Goal: Transaction & Acquisition: Purchase product/service

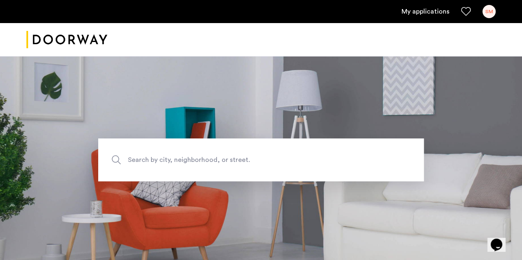
click at [484, 9] on div "SM" at bounding box center [488, 11] width 13 height 13
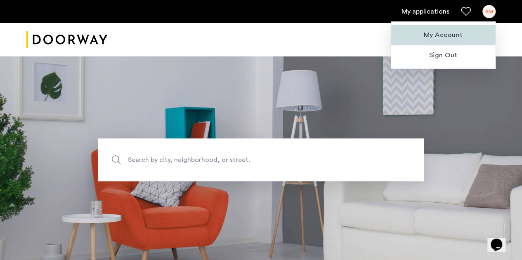
click at [432, 33] on span "My Account" at bounding box center [443, 35] width 91 height 10
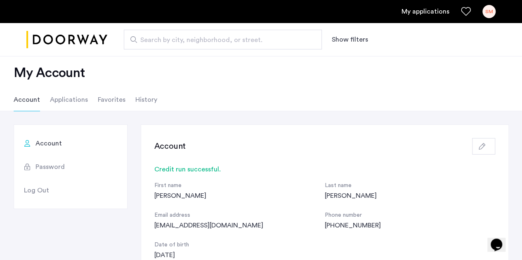
scroll to position [9, 0]
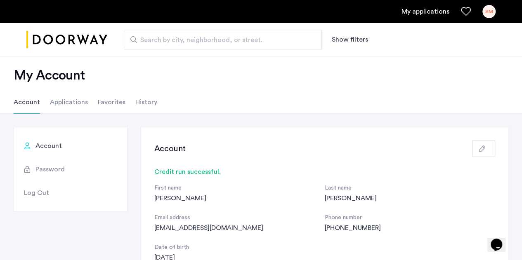
click at [60, 102] on li "Applications" at bounding box center [69, 102] width 38 height 23
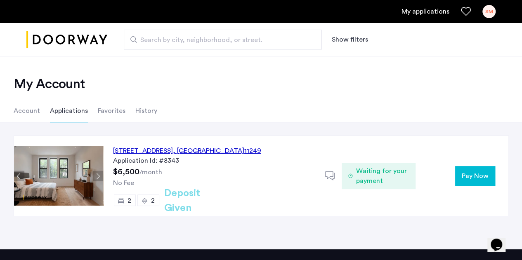
click at [479, 183] on button "Pay Now" at bounding box center [475, 176] width 40 height 20
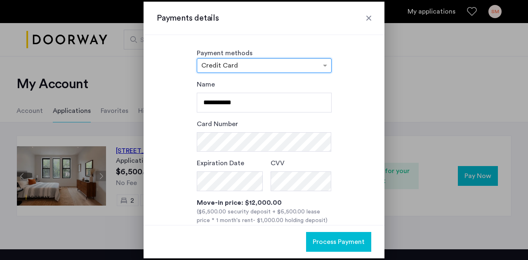
click at [269, 61] on div at bounding box center [264, 66] width 134 height 10
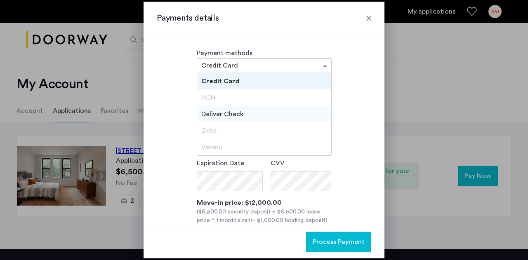
click at [241, 111] on span "Deliver Check" at bounding box center [222, 114] width 42 height 7
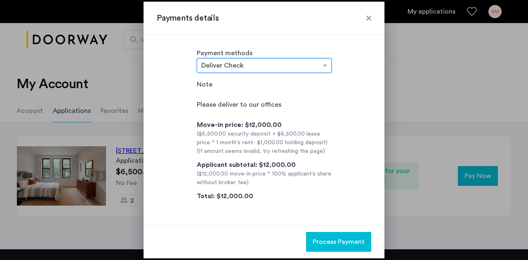
click at [366, 20] on div at bounding box center [369, 18] width 8 height 8
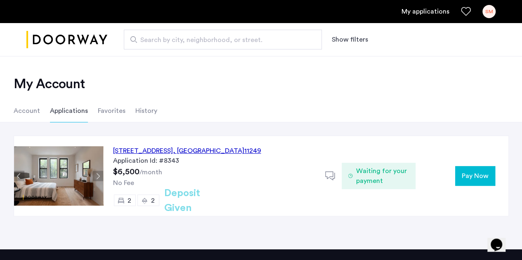
click at [326, 175] on icon at bounding box center [330, 176] width 10 height 10
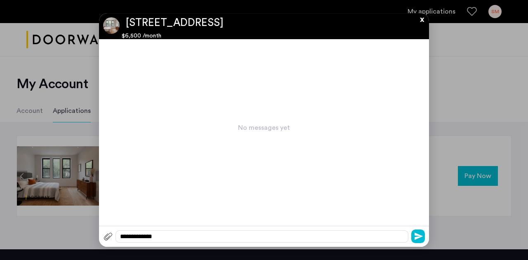
click at [422, 21] on button "x" at bounding box center [420, 17] width 12 height 9
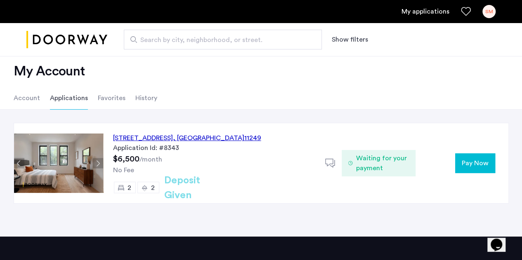
scroll to position [14, 0]
